Goal: Check status: Check status

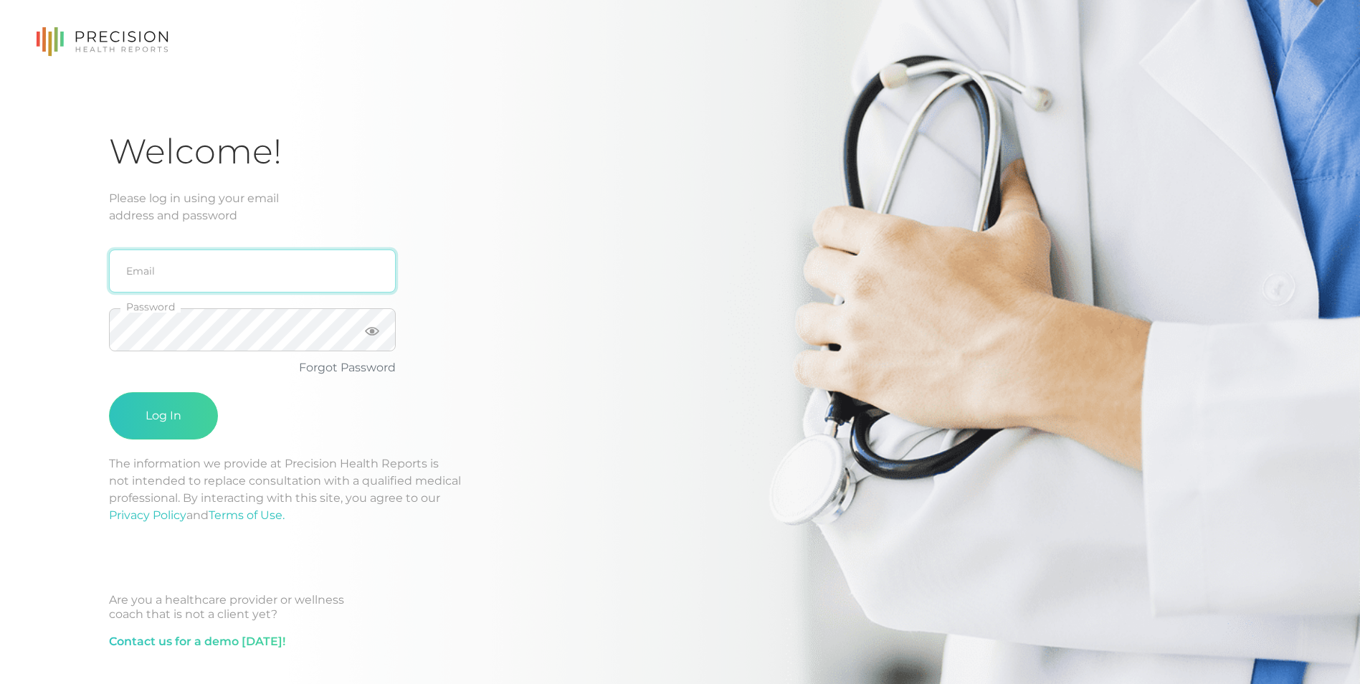
click at [164, 264] on input "email" at bounding box center [252, 270] width 287 height 43
type input "[EMAIL_ADDRESS][PERSON_NAME][DOMAIN_NAME]"
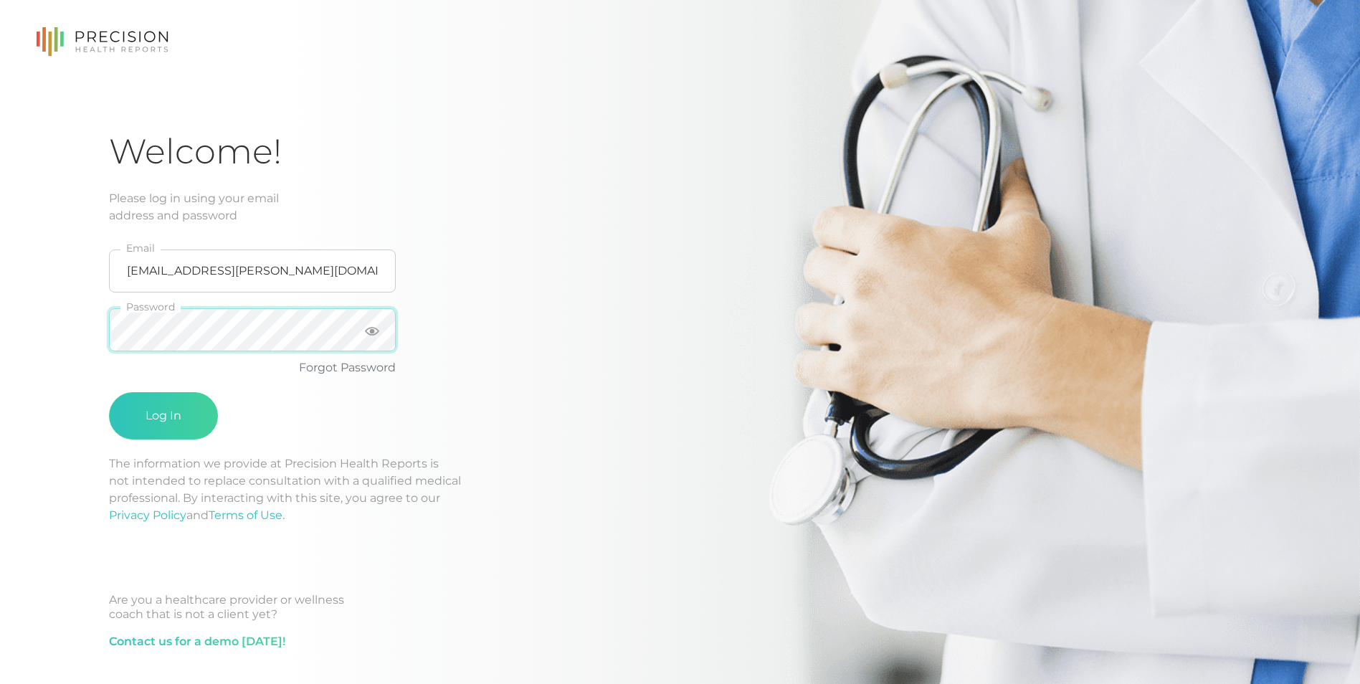
click at [109, 392] on button "Log In" at bounding box center [163, 415] width 109 height 47
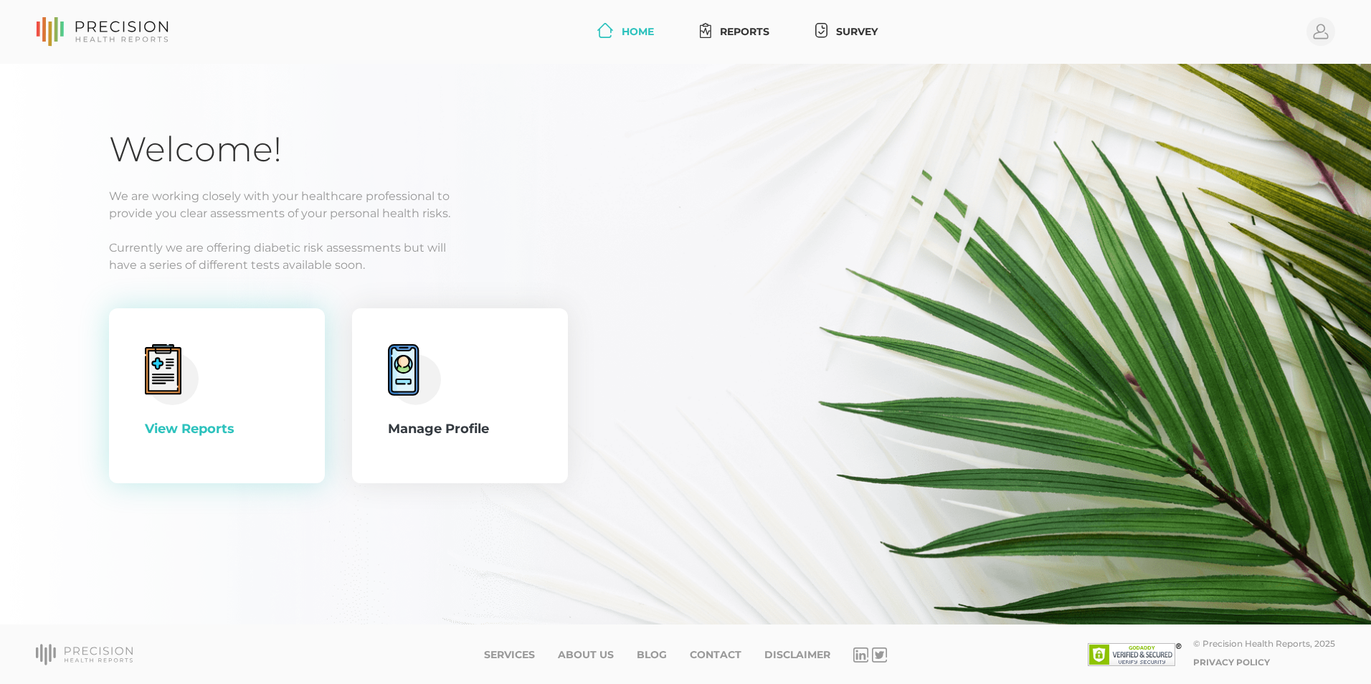
click at [190, 432] on div "View Reports" at bounding box center [217, 428] width 144 height 19
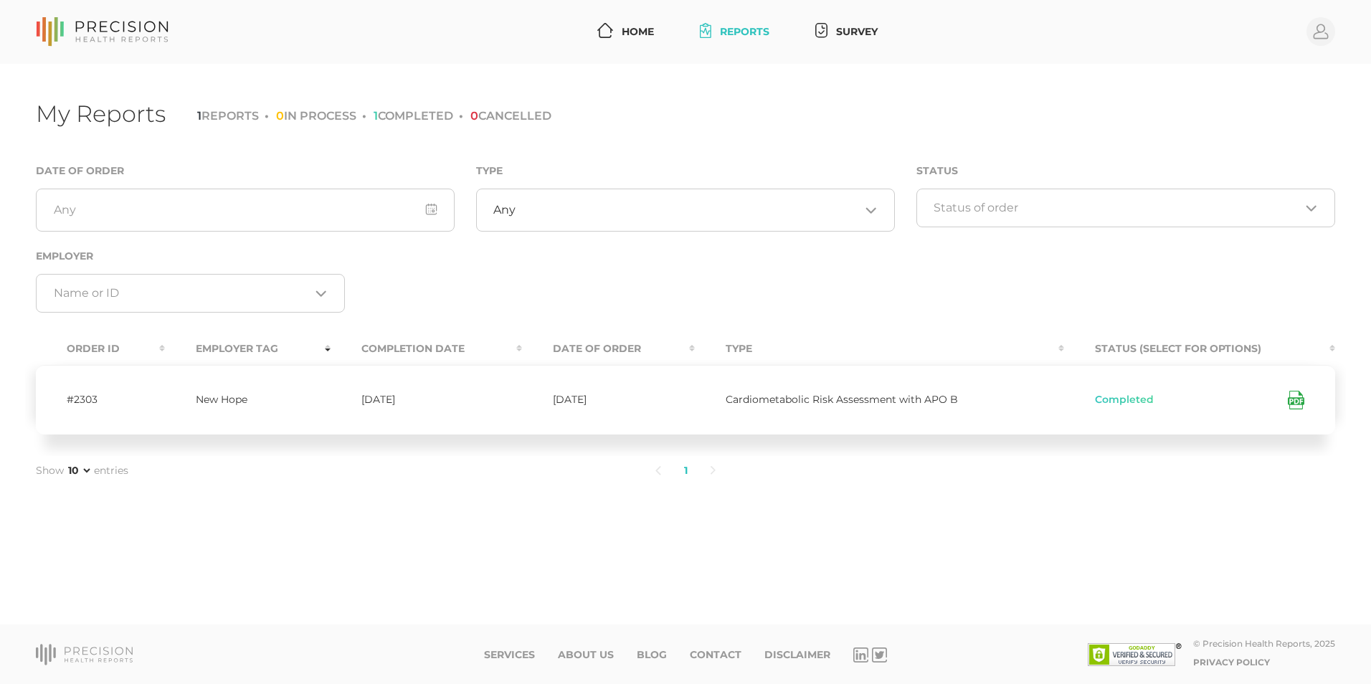
click at [1298, 399] on icon at bounding box center [1295, 400] width 16 height 19
